Goal: Find specific page/section: Find specific page/section

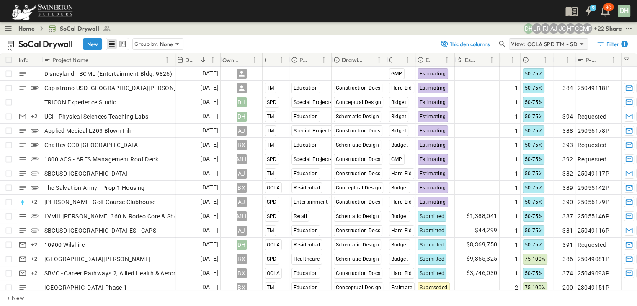
click at [564, 43] on p "OCLA SPD TM - SD" at bounding box center [552, 44] width 50 height 8
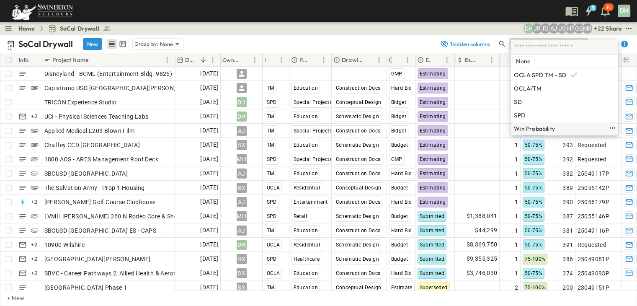
click at [532, 129] on p "Win Probability" at bounding box center [534, 128] width 41 height 7
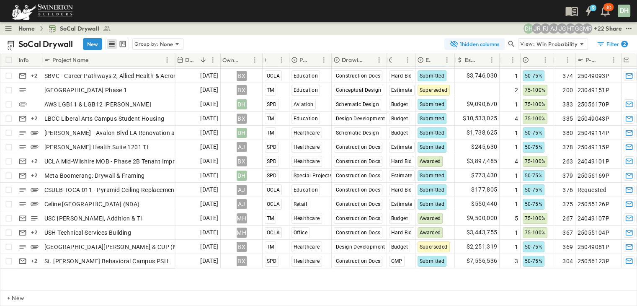
scroll to position [126, 0]
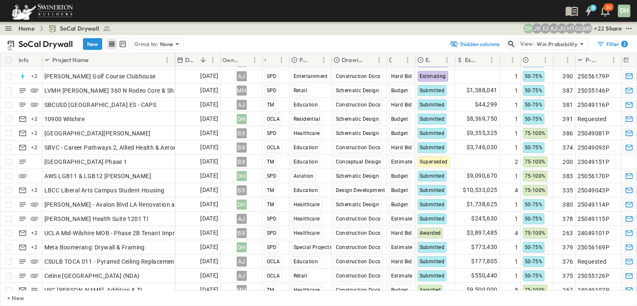
click at [514, 43] on icon "button" at bounding box center [511, 44] width 8 height 8
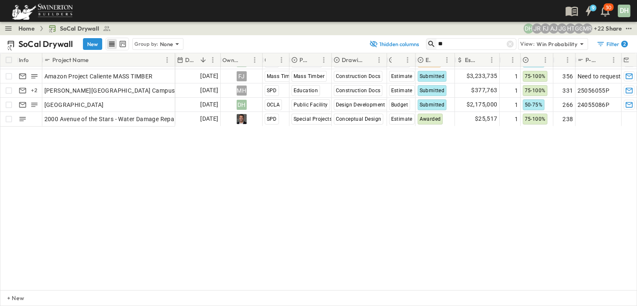
scroll to position [0, 0]
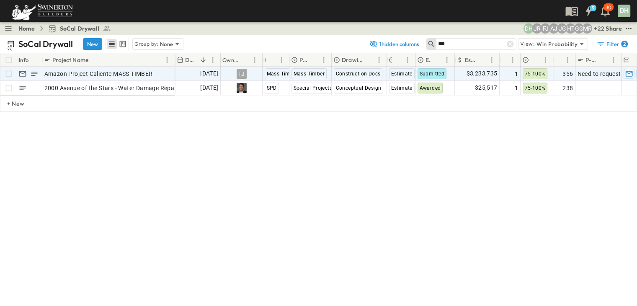
type input "***"
click at [436, 72] on span "Submitted" at bounding box center [431, 74] width 25 height 6
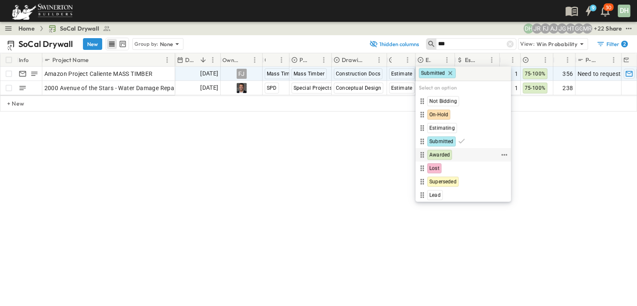
click at [441, 154] on span "Awarded" at bounding box center [439, 155] width 21 height 7
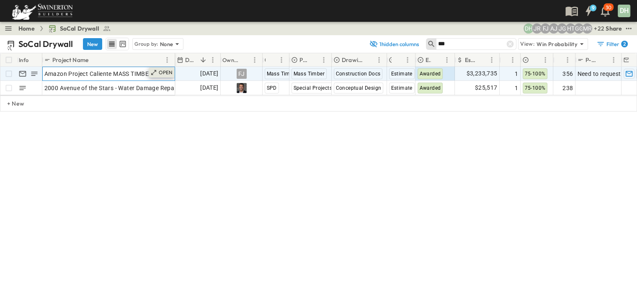
click at [161, 76] on div "OPEN" at bounding box center [162, 72] width 26 height 10
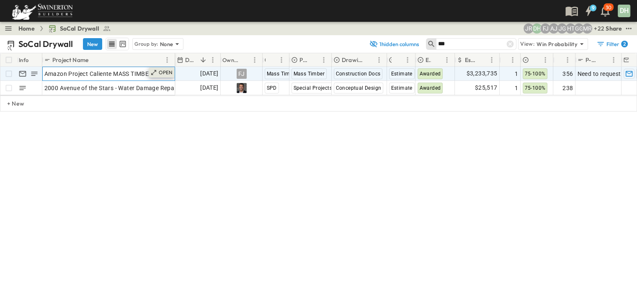
click at [164, 70] on p "OPEN" at bounding box center [166, 72] width 14 height 7
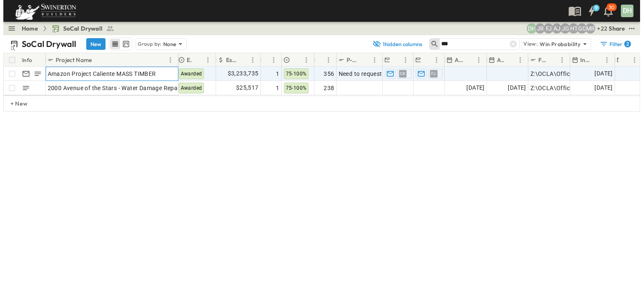
scroll to position [0, 244]
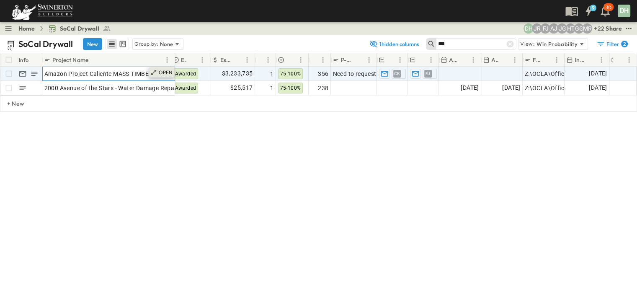
click at [159, 71] on p "OPEN" at bounding box center [166, 72] width 14 height 7
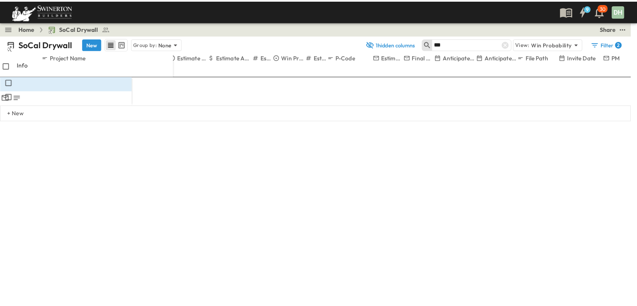
scroll to position [233, 0]
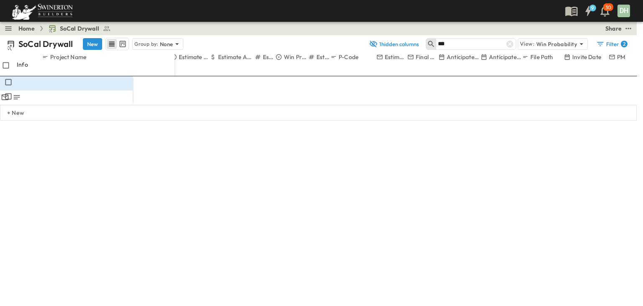
click at [270, 175] on div "Info Project Name Due Date Owner Region Primary Market Drawing Status Estimate …" at bounding box center [318, 116] width 637 height 126
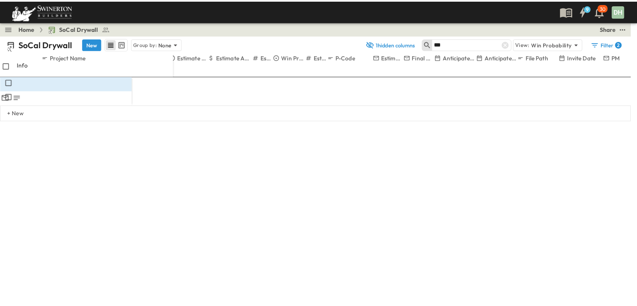
scroll to position [0, 238]
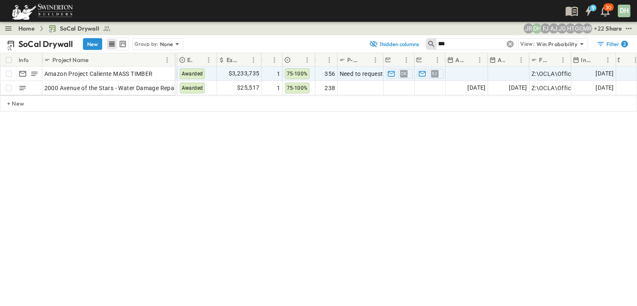
click at [511, 43] on icon at bounding box center [510, 44] width 8 height 8
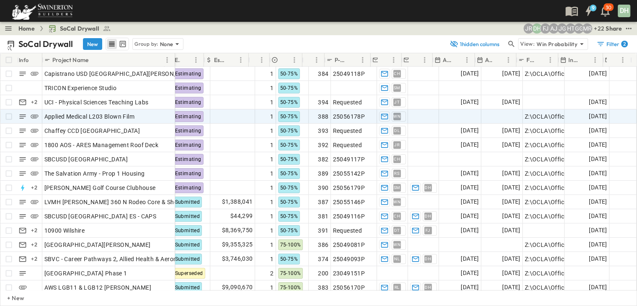
scroll to position [0, 251]
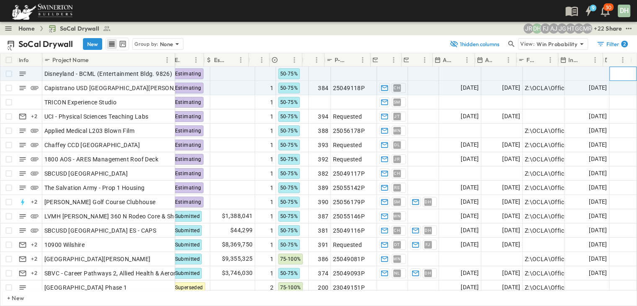
drag, startPoint x: 616, startPoint y: 75, endPoint x: 617, endPoint y: 82, distance: 7.2
click at [616, 75] on span "Add Project Manager" at bounding box center [640, 73] width 58 height 8
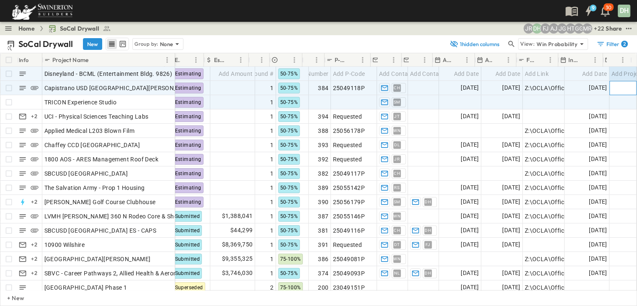
drag, startPoint x: 616, startPoint y: 88, endPoint x: 615, endPoint y: 98, distance: 9.2
click at [616, 88] on span "Add Project Manager" at bounding box center [640, 88] width 58 height 8
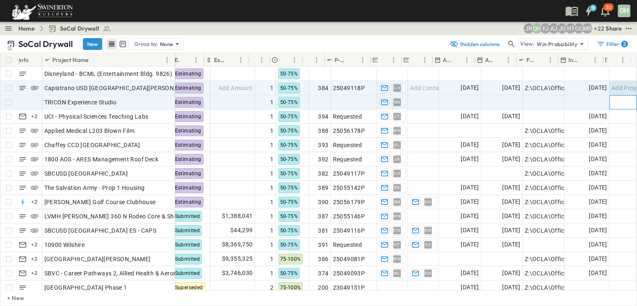
click at [614, 101] on span "Add Project Manager" at bounding box center [640, 102] width 58 height 8
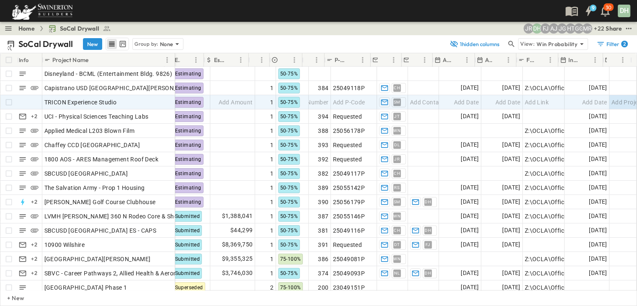
click at [30, 46] on p "SoCal Drywall" at bounding box center [45, 44] width 54 height 12
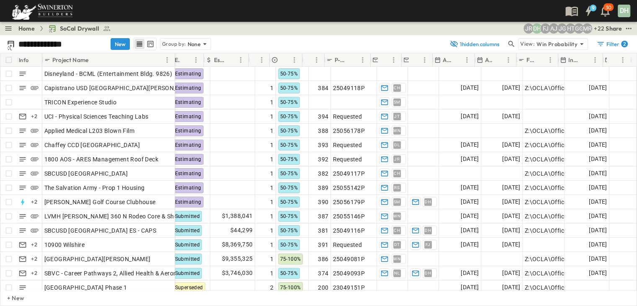
click at [9, 45] on icon at bounding box center [9, 47] width 7 height 7
click at [33, 28] on link "Home" at bounding box center [26, 28] width 16 height 8
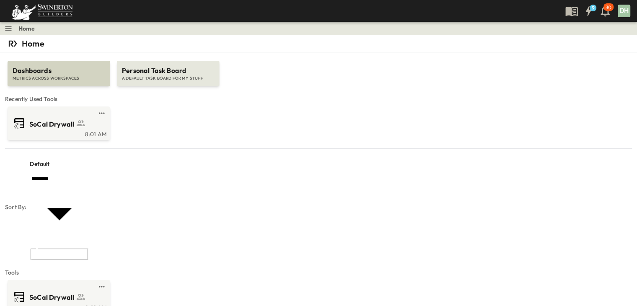
click at [75, 76] on span "METRICS ACROSS WORKSPACES" at bounding box center [59, 78] width 93 height 6
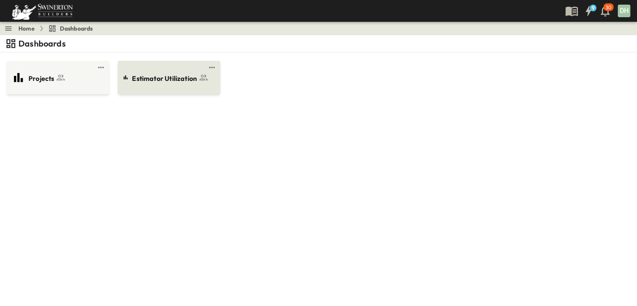
click at [159, 80] on span "Estimator Utilization" at bounding box center [164, 79] width 65 height 10
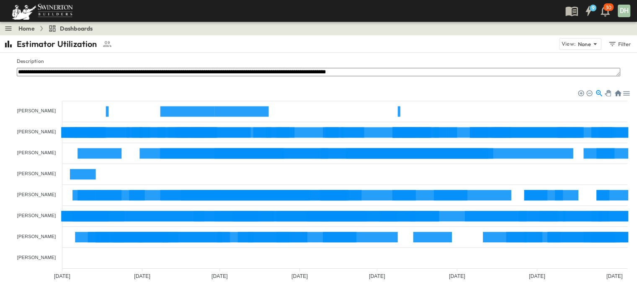
click at [62, 27] on span "Dashboards" at bounding box center [76, 28] width 33 height 8
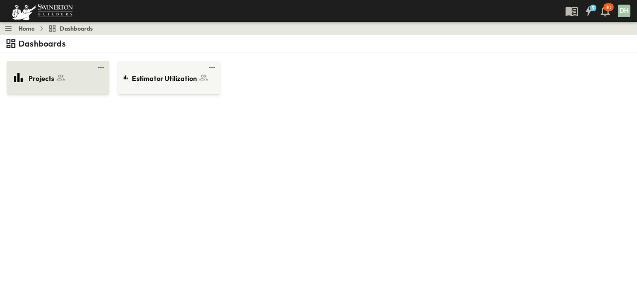
click at [44, 75] on span "Projects" at bounding box center [41, 79] width 26 height 10
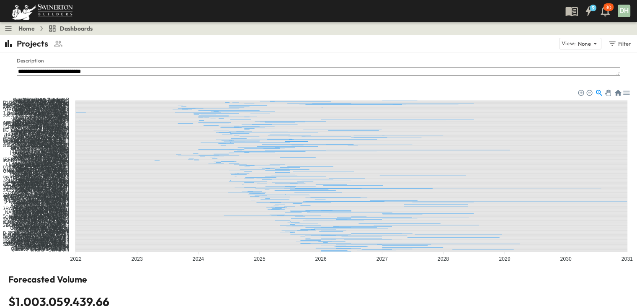
click at [26, 29] on link "Home" at bounding box center [26, 28] width 16 height 8
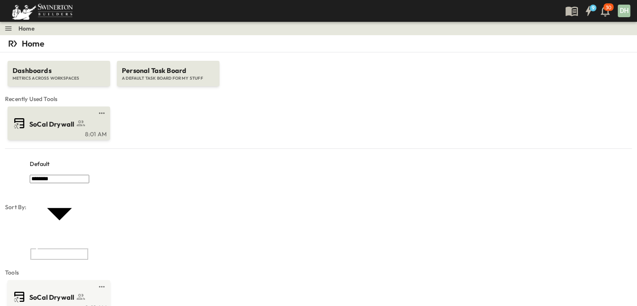
click at [58, 119] on span "SoCal Drywall" at bounding box center [51, 124] width 45 height 10
